Goal: Information Seeking & Learning: Learn about a topic

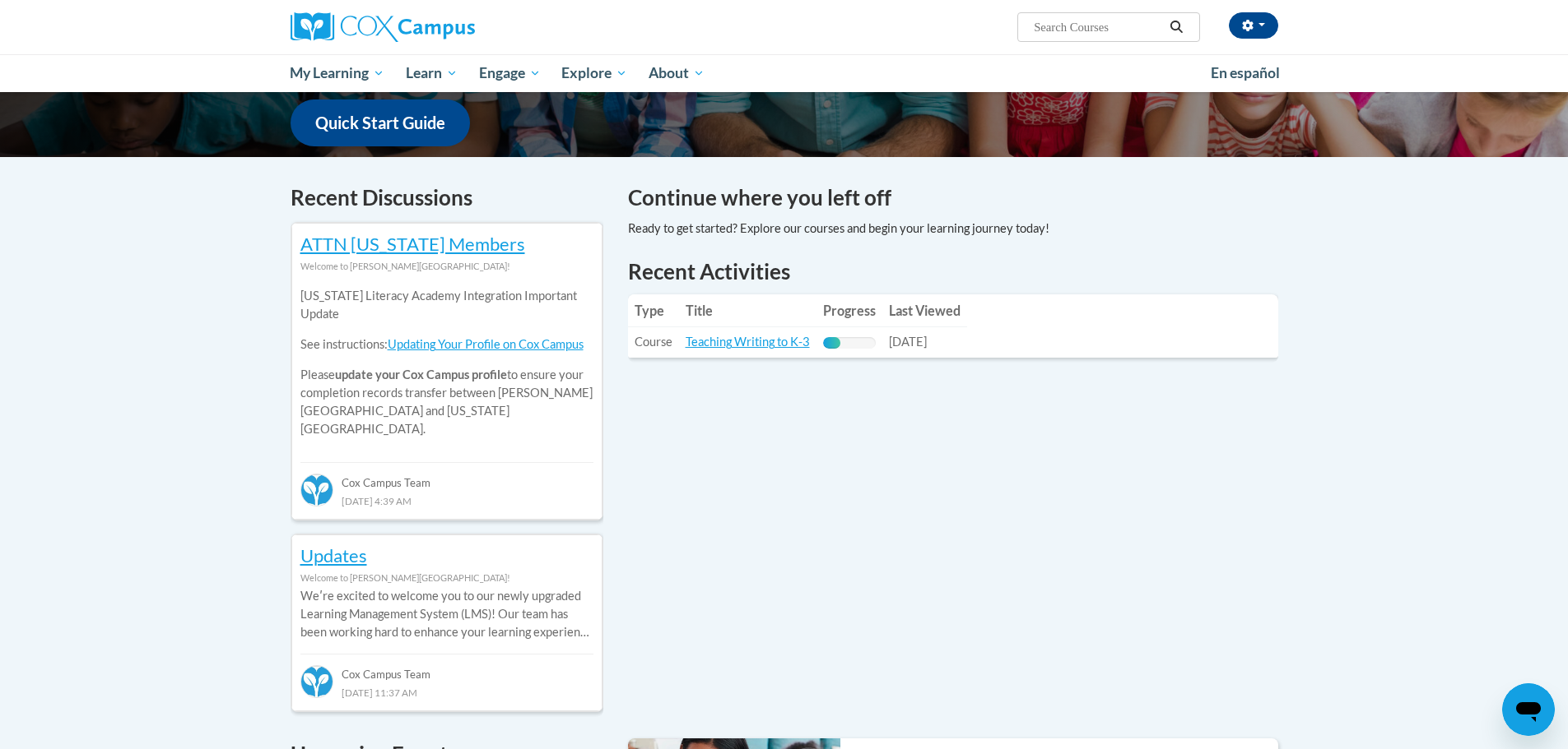
scroll to position [411, 0]
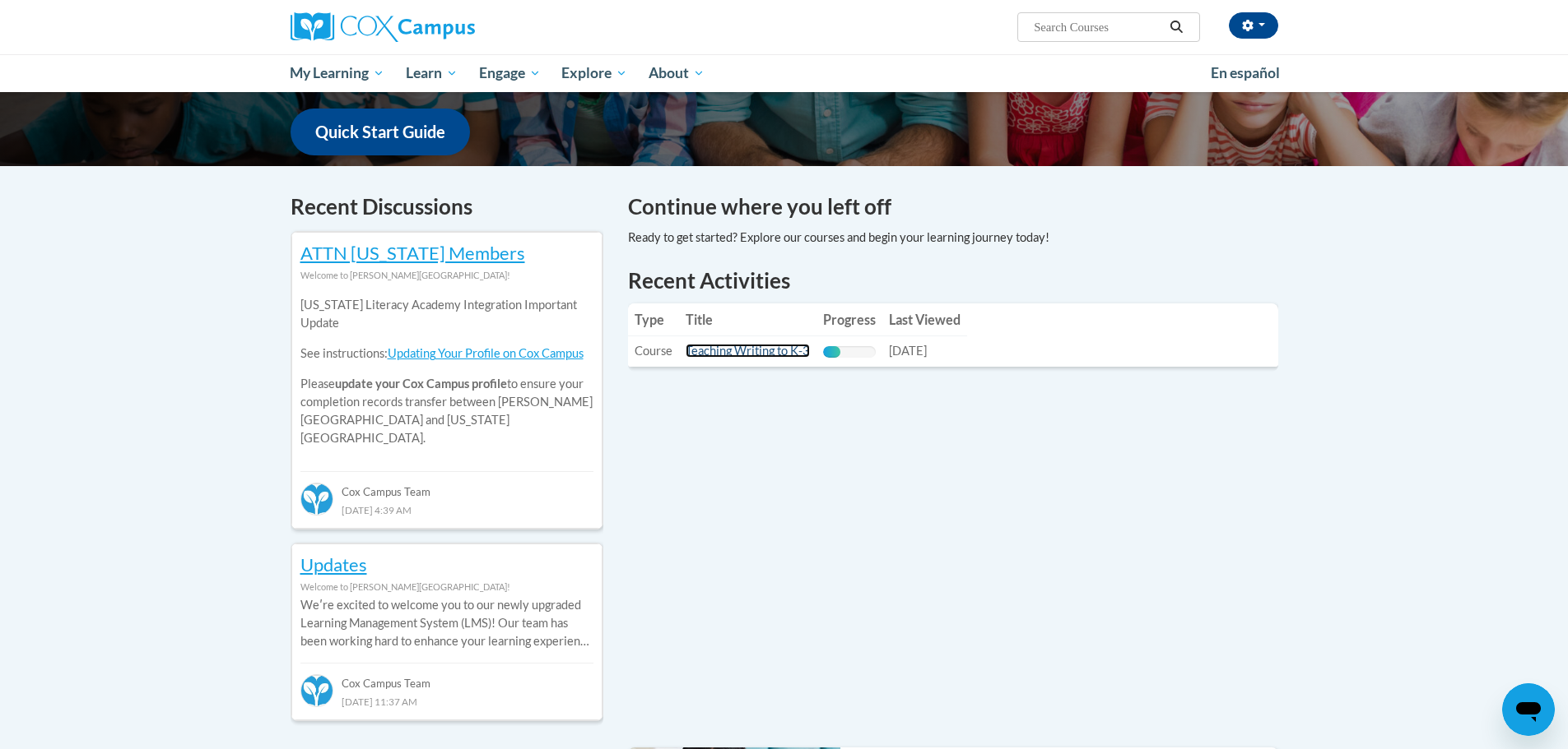
click at [748, 351] on link "Teaching Writing to K-3" at bounding box center [748, 351] width 124 height 14
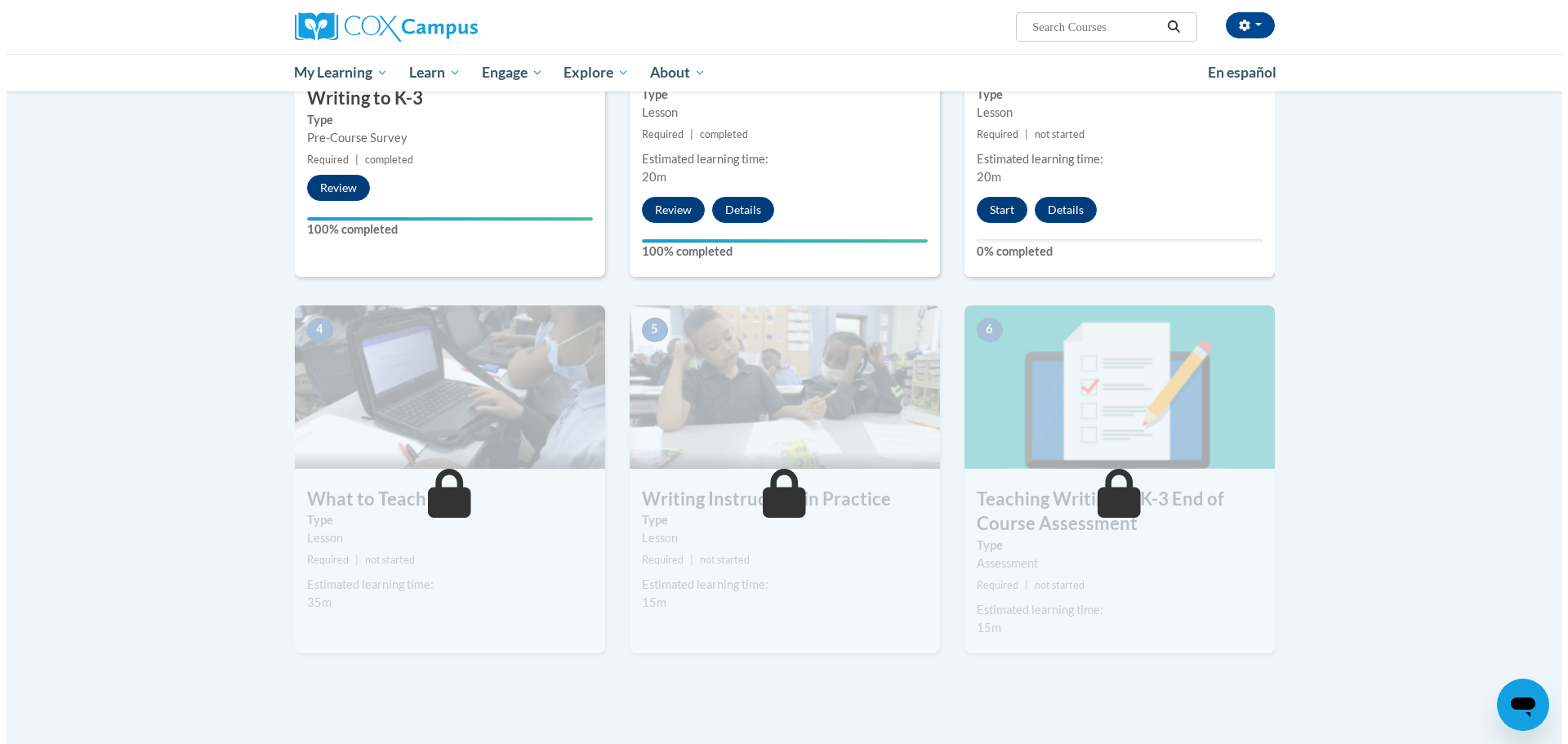
scroll to position [490, 0]
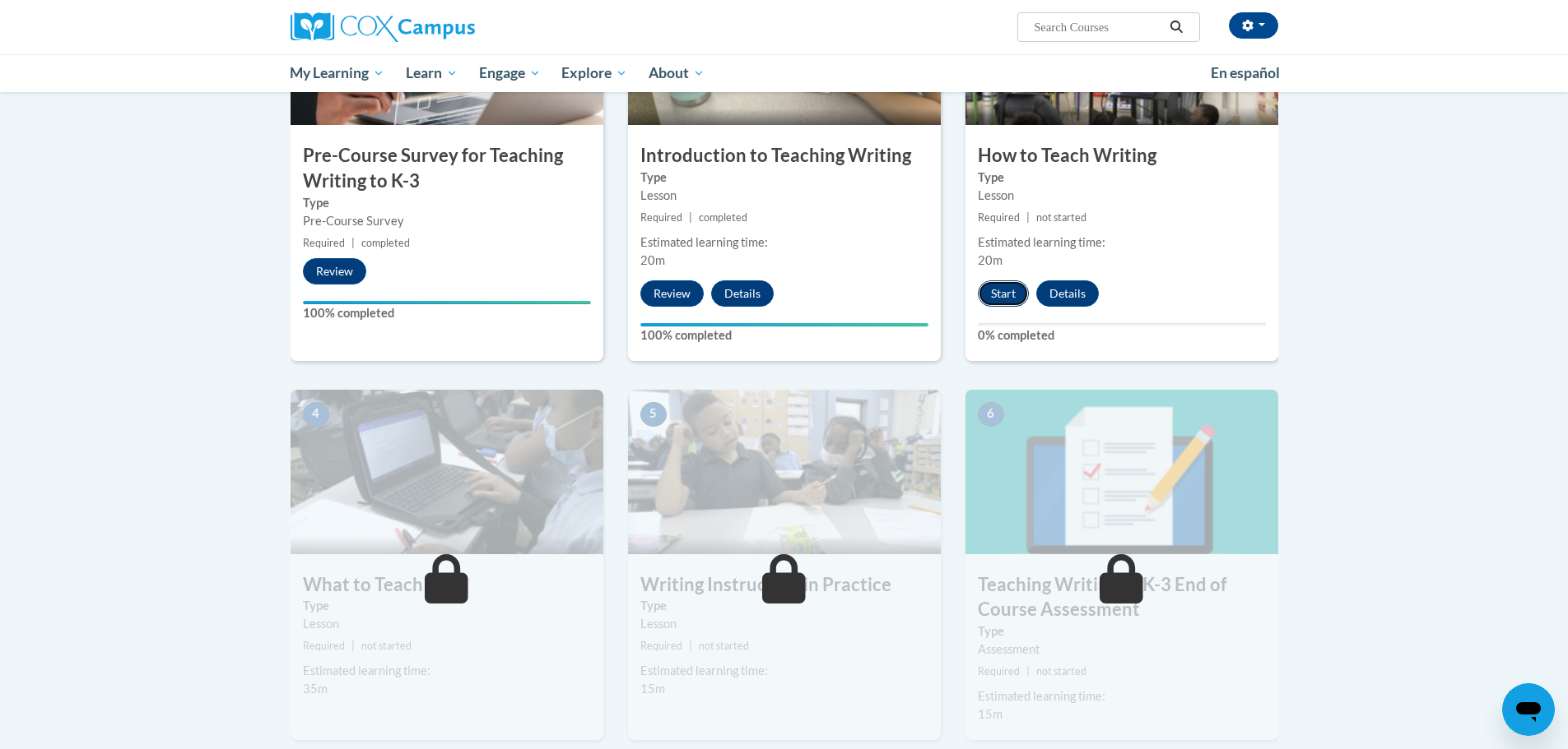
click at [1002, 301] on button "Start" at bounding box center [1003, 294] width 51 height 27
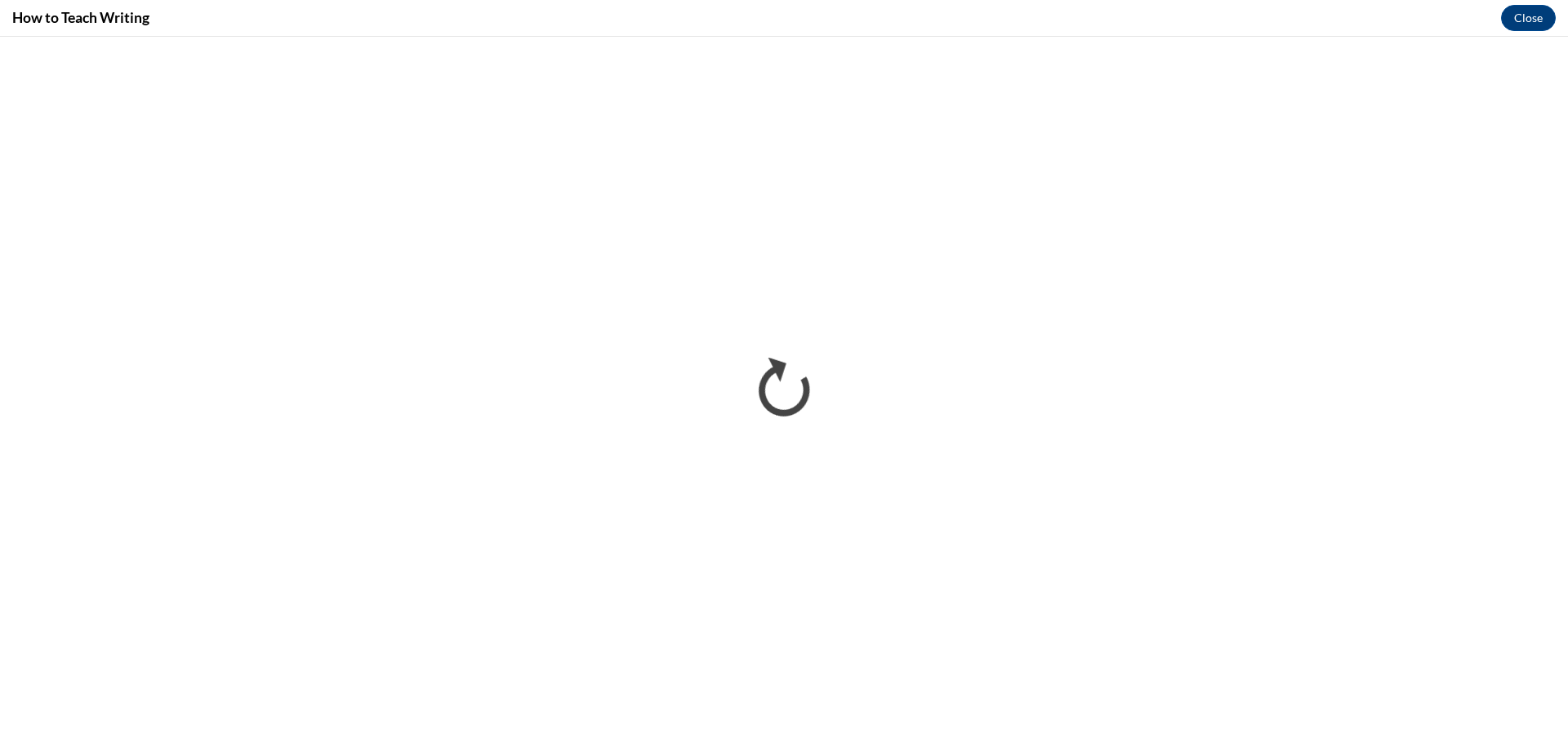
scroll to position [0, 0]
